Goal: Task Accomplishment & Management: Use online tool/utility

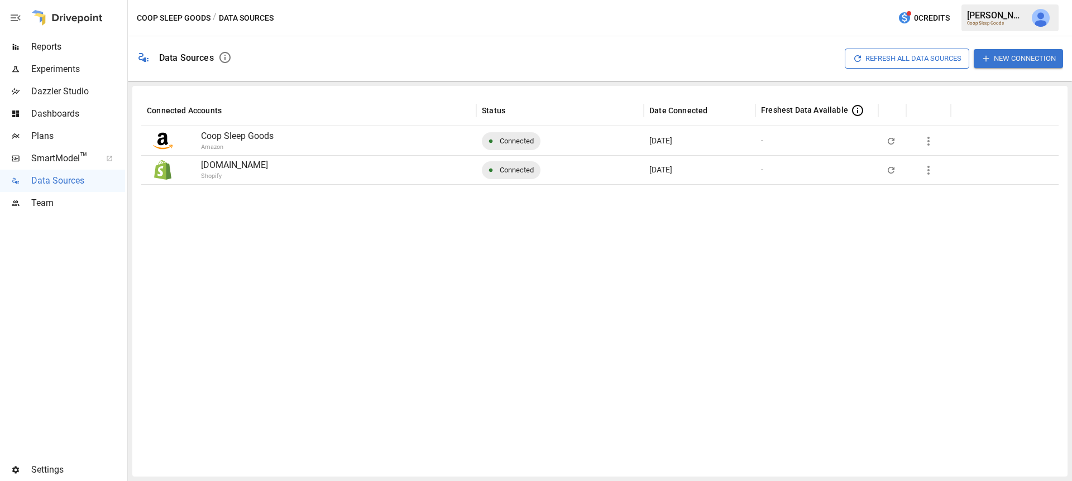
click at [1023, 56] on button "New Connection" at bounding box center [1018, 58] width 89 height 18
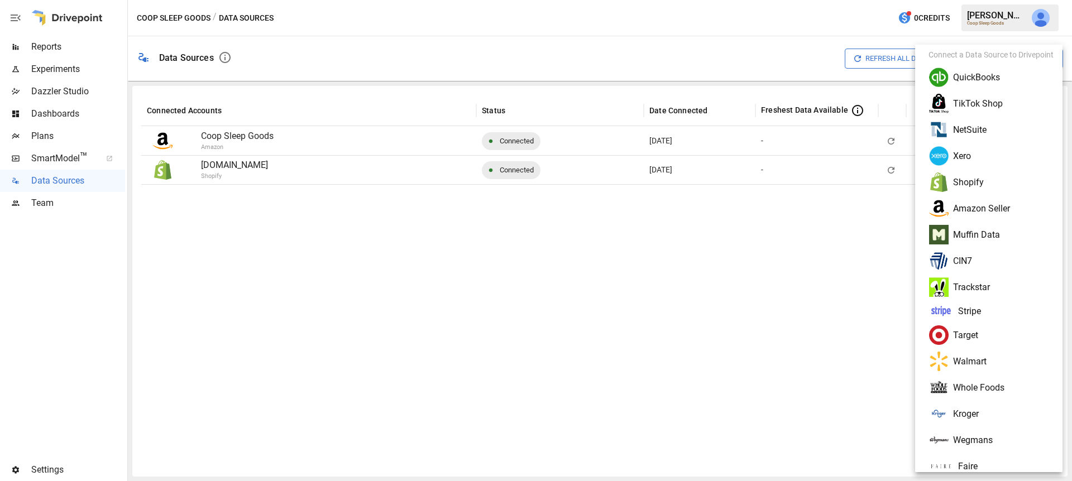
click at [990, 132] on li "NetSuite" at bounding box center [993, 130] width 147 height 26
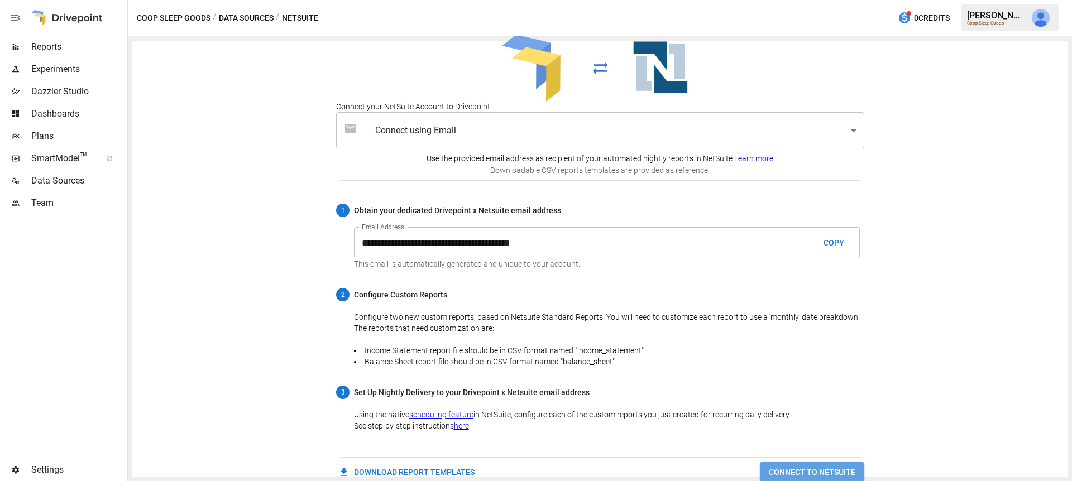
click at [777, 467] on button "CONNECT TO NETSUITE" at bounding box center [812, 472] width 104 height 21
